Goal: Task Accomplishment & Management: Use online tool/utility

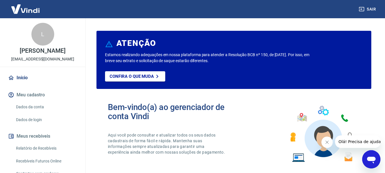
click at [325, 142] on icon "Fechar mensagem da empresa" at bounding box center [327, 142] width 5 height 5
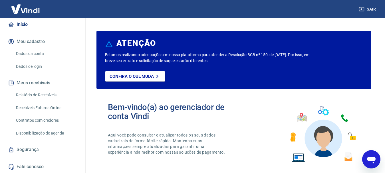
click at [38, 107] on link "Recebíveis Futuros Online" at bounding box center [46, 108] width 65 height 12
